Goal: Information Seeking & Learning: Learn about a topic

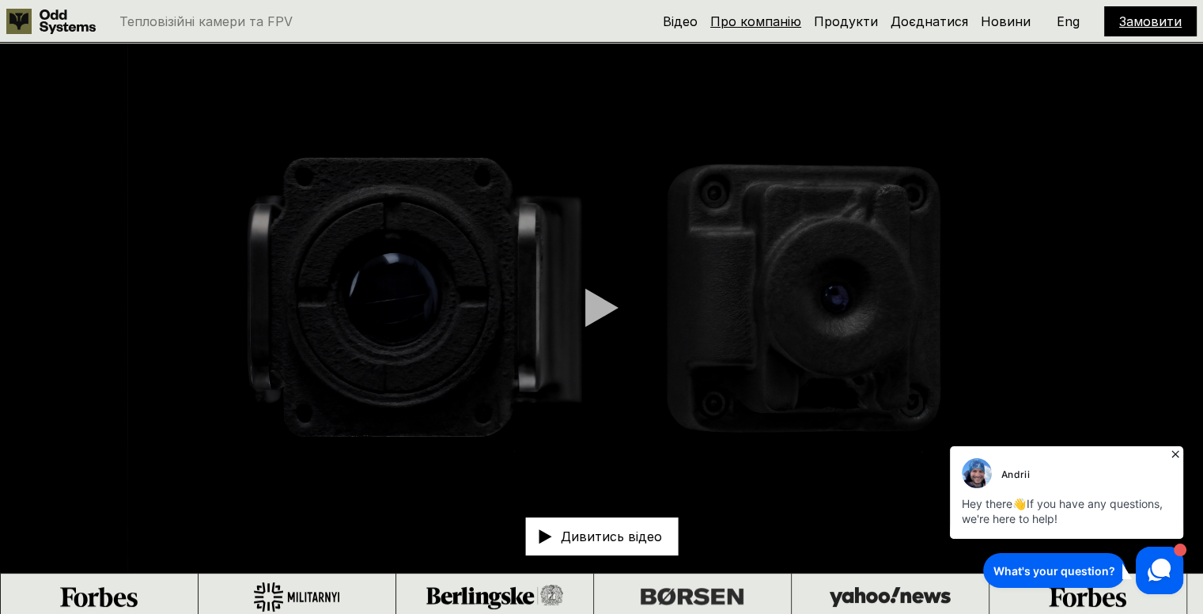
click at [760, 21] on link "Про компанію" at bounding box center [755, 21] width 91 height 16
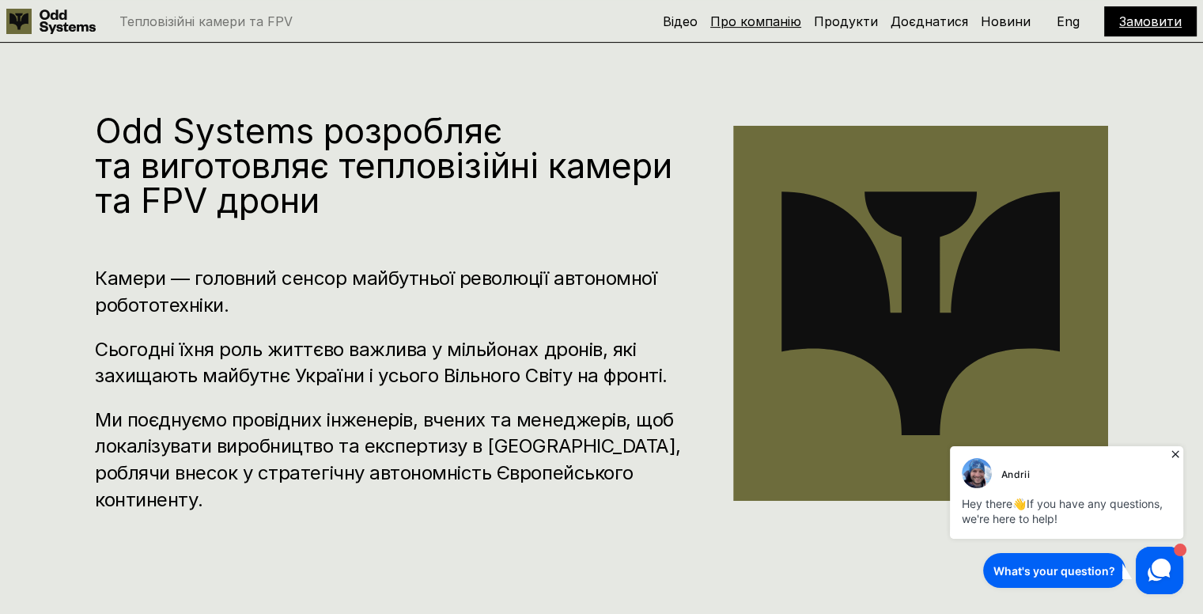
scroll to position [620, 0]
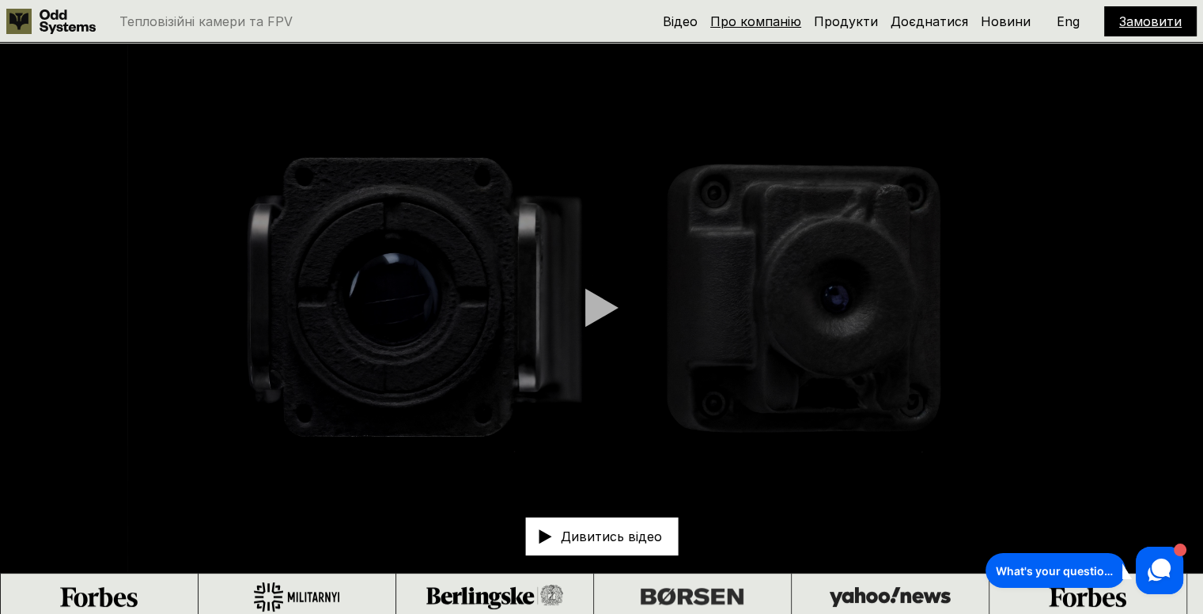
click at [753, 17] on link "Про компанію" at bounding box center [755, 21] width 91 height 16
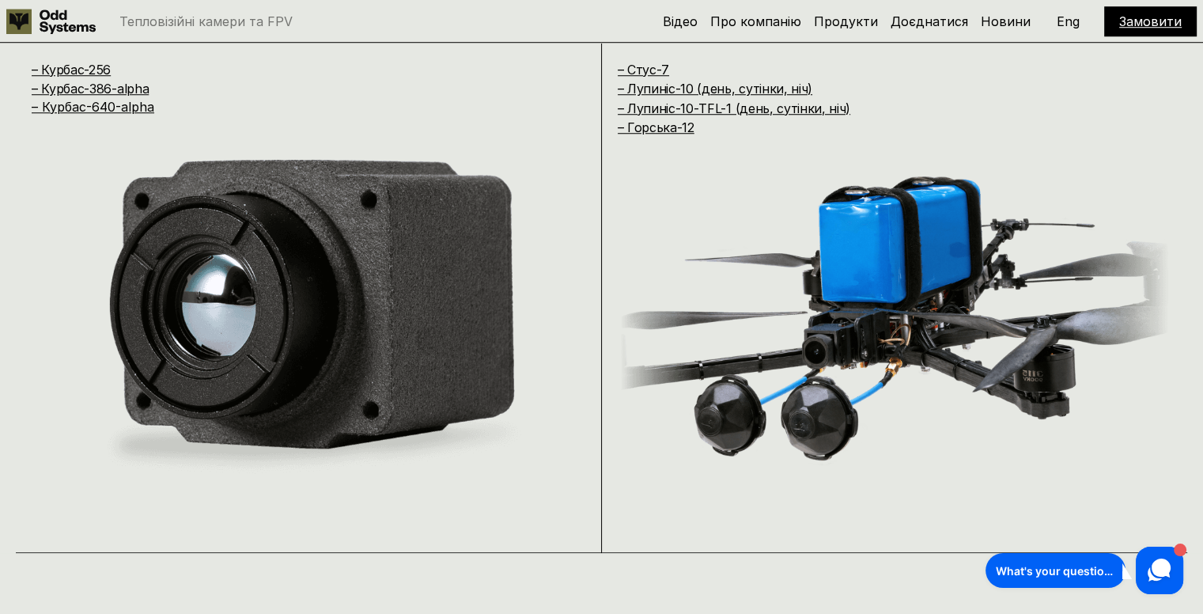
scroll to position [44, 0]
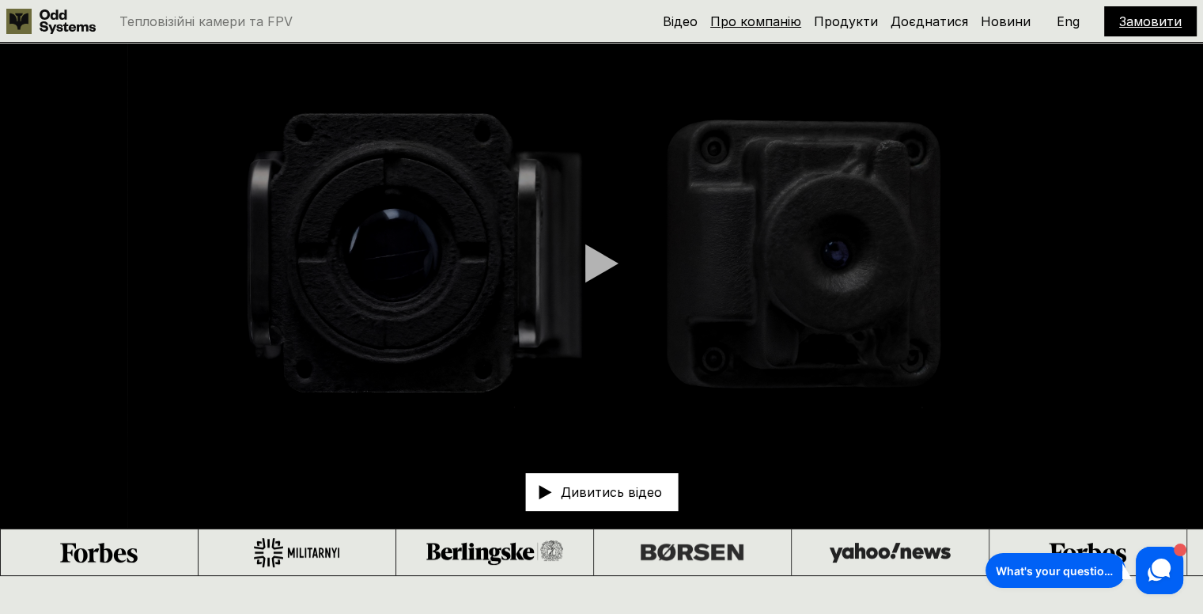
click at [782, 17] on link "Про компанію" at bounding box center [755, 21] width 91 height 16
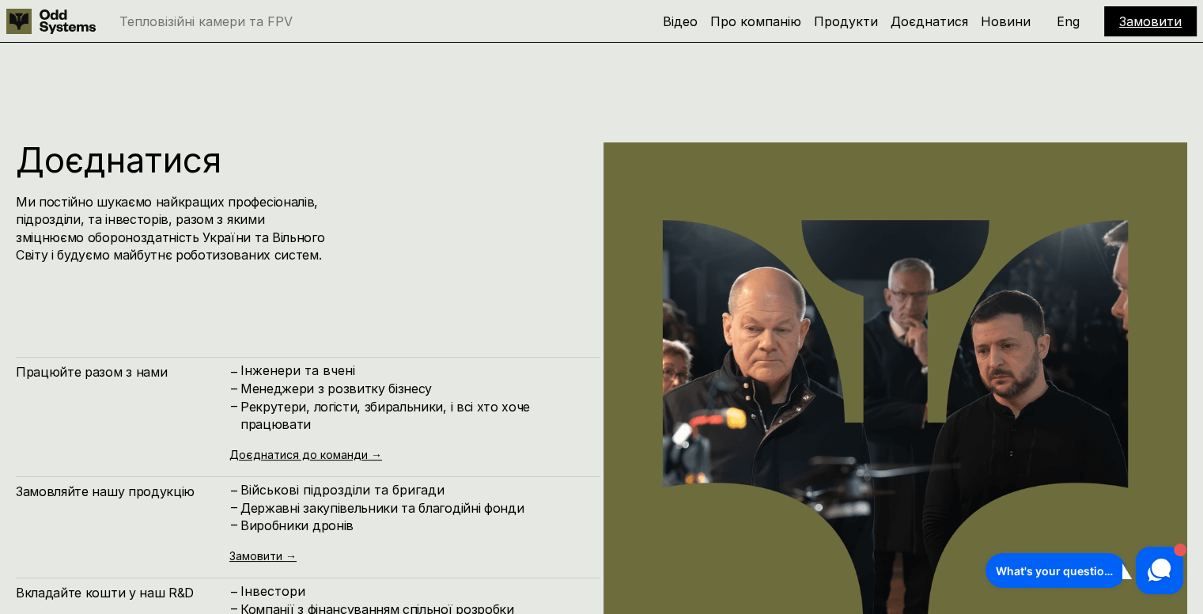
scroll to position [5970, 0]
